Goal: Navigation & Orientation: Find specific page/section

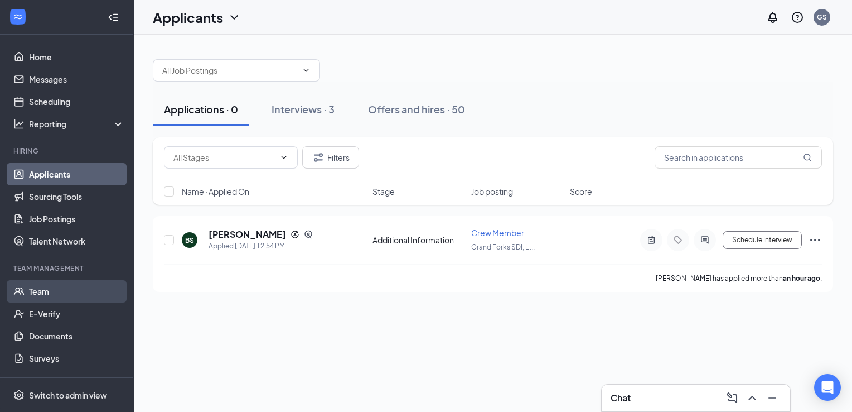
click at [54, 287] on link "Team" at bounding box center [76, 291] width 95 height 22
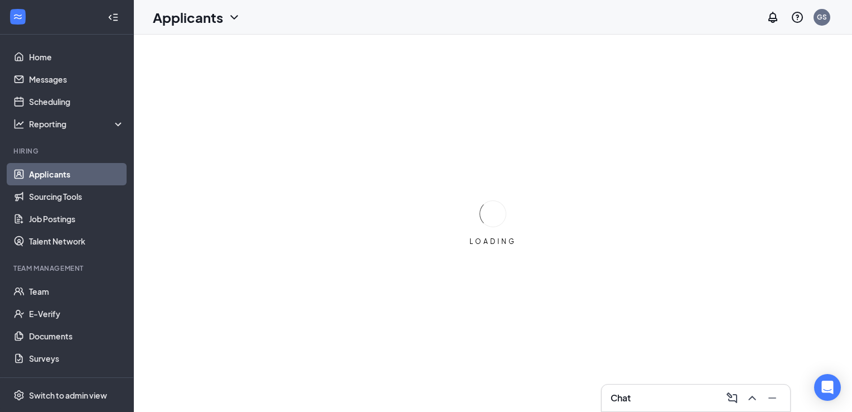
click at [425, 222] on div "LOADING" at bounding box center [493, 223] width 718 height 377
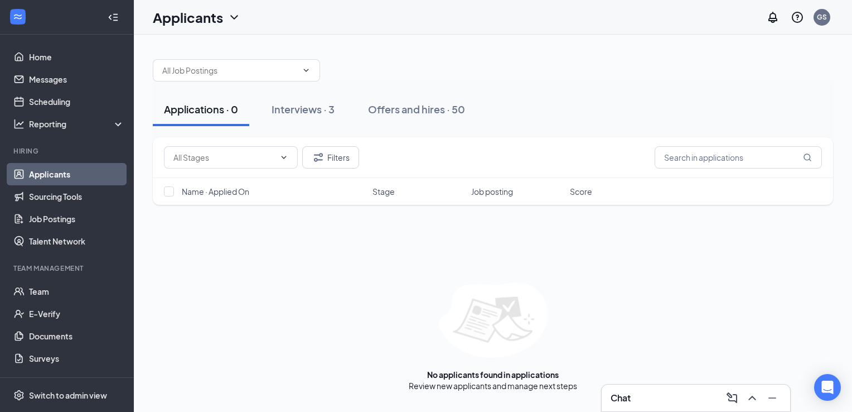
click at [80, 170] on link "Applicants" at bounding box center [76, 174] width 95 height 22
click at [55, 53] on link "Home" at bounding box center [76, 57] width 95 height 22
